Goal: Check status

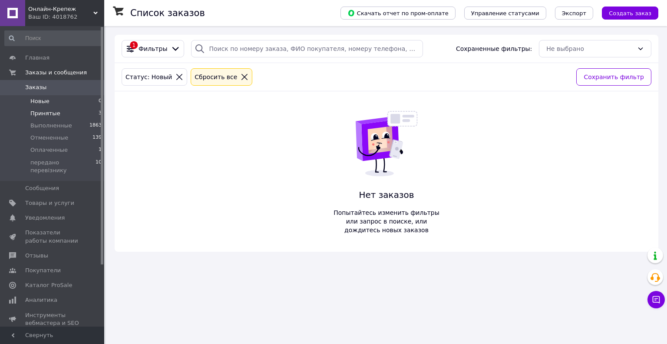
click at [52, 111] on span "Принятые" at bounding box center [45, 113] width 30 height 8
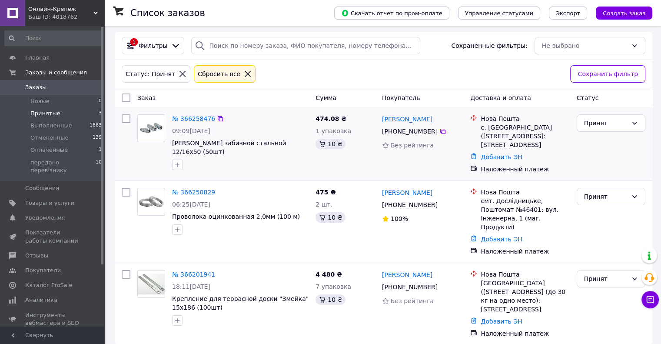
scroll to position [3, 0]
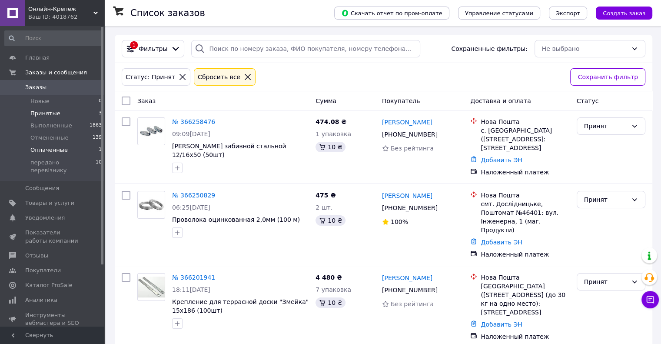
click at [57, 154] on span "Оплаченные" at bounding box center [48, 150] width 37 height 8
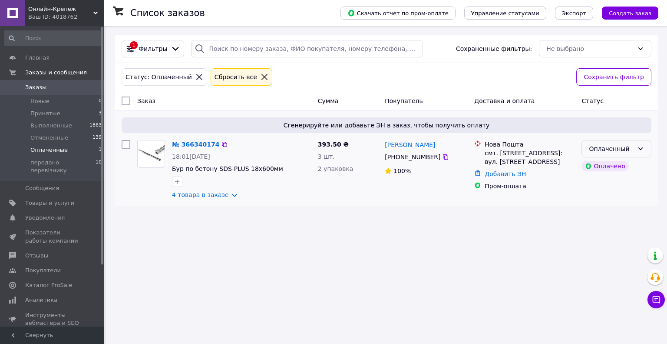
click at [629, 142] on div "Оплаченный" at bounding box center [617, 148] width 70 height 17
click at [602, 173] on li "Принят" at bounding box center [616, 167] width 69 height 16
click at [45, 57] on span "Главная" at bounding box center [37, 58] width 24 height 8
